Goal: Download file/media

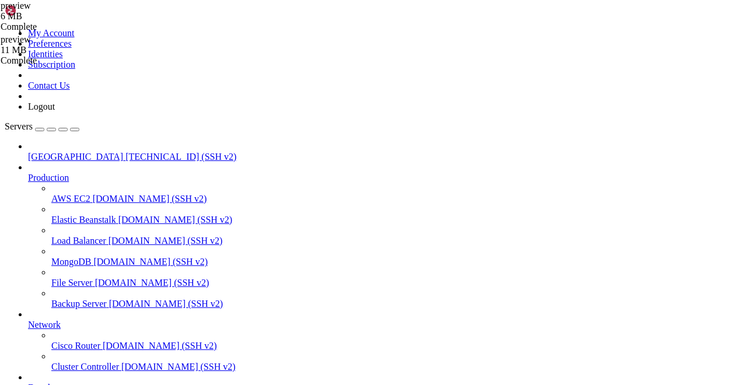
scroll to position [5, 0]
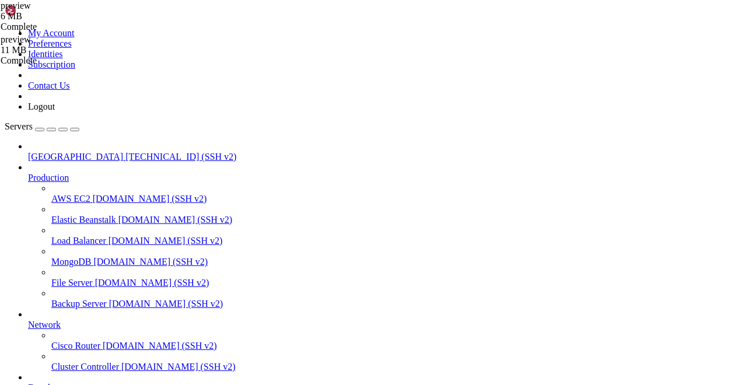
scroll to position [159, 0]
drag, startPoint x: 405, startPoint y: 971, endPoint x: 498, endPoint y: 971, distance: 93.4
drag, startPoint x: 498, startPoint y: 971, endPoint x: 409, endPoint y: 1017, distance: 100.7
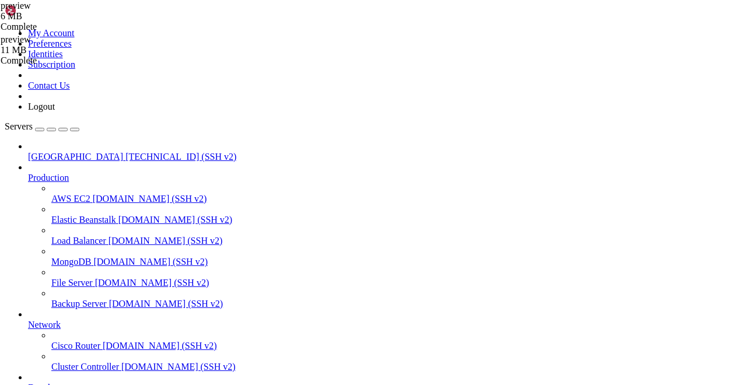
drag, startPoint x: 355, startPoint y: 980, endPoint x: 291, endPoint y: 955, distance: 69.5
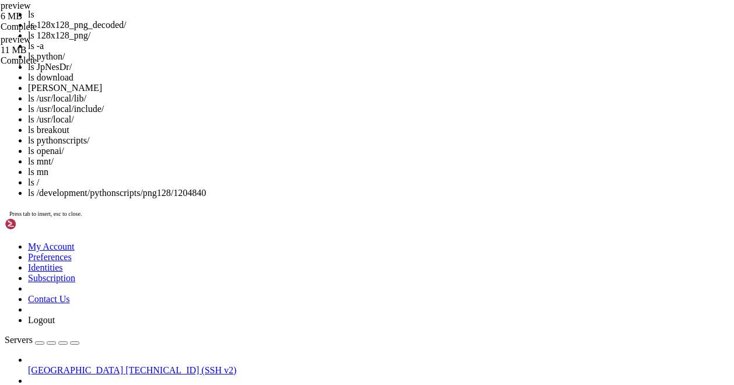
scroll to position [317, 0]
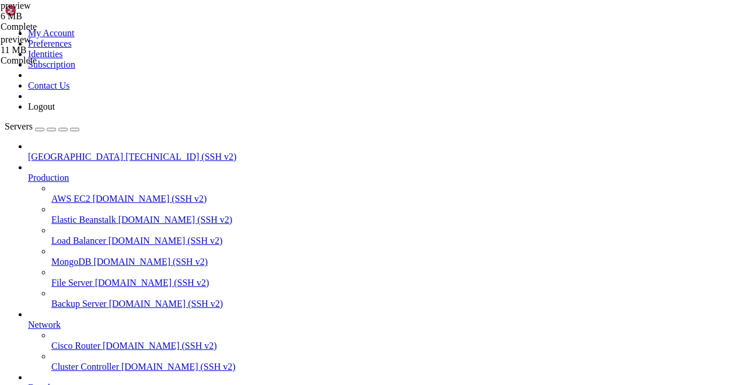
type input "/root"
